Goal: Task Accomplishment & Management: Use online tool/utility

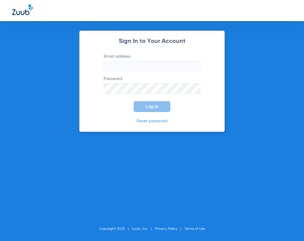
type input "[PERSON_NAME][EMAIL_ADDRESS][DOMAIN_NAME]"
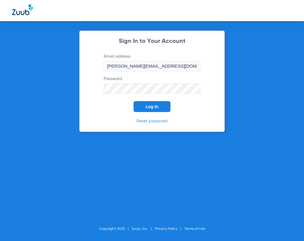
click at [151, 104] on span "Log In" at bounding box center [151, 106] width 13 height 5
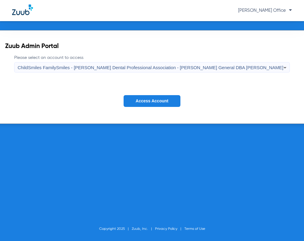
click at [139, 100] on span "Access Account" at bounding box center [151, 100] width 33 height 5
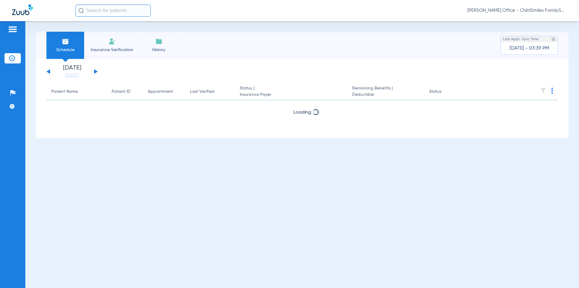
click at [96, 72] on button at bounding box center [96, 71] width 4 height 5
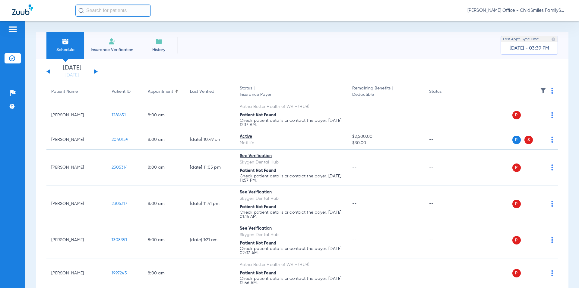
click at [303, 89] on th at bounding box center [511, 91] width 93 height 17
click at [303, 90] on img at bounding box center [553, 91] width 2 height 6
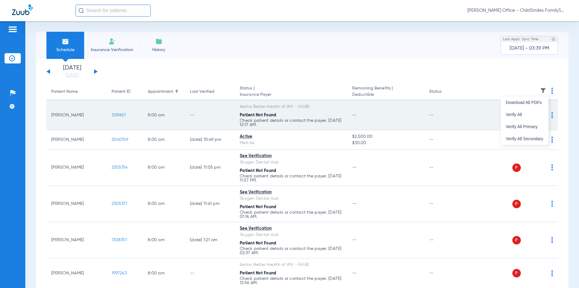
click at [303, 113] on span "Verify All" at bounding box center [525, 114] width 38 height 4
